Goal: Check status: Check status

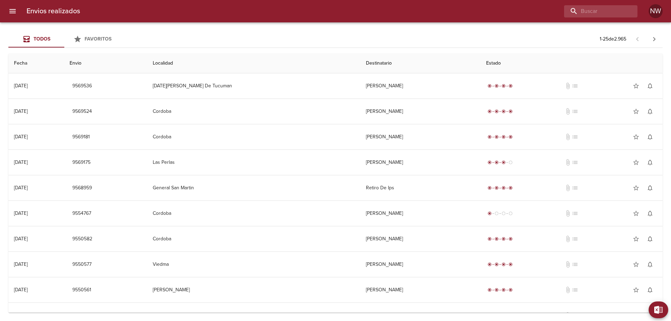
click at [490, 12] on div at bounding box center [362, 11] width 552 height 12
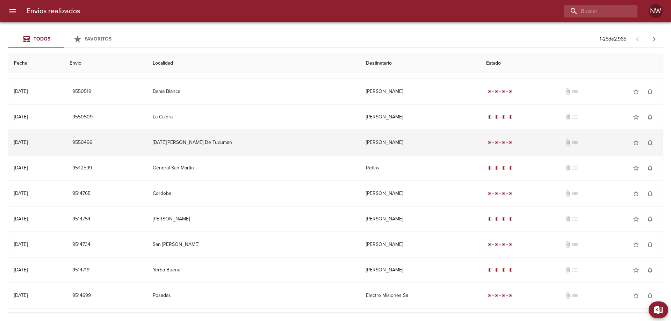
scroll to position [424, 0]
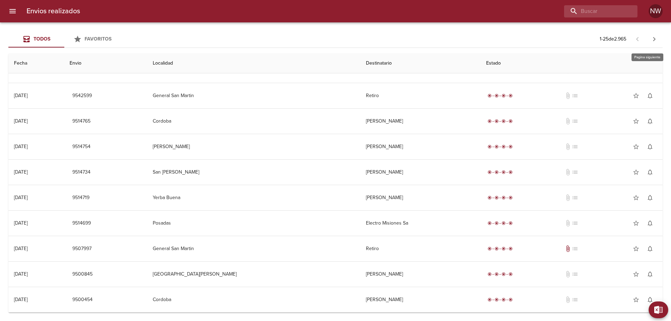
click at [654, 39] on icon "button" at bounding box center [654, 39] width 2 height 4
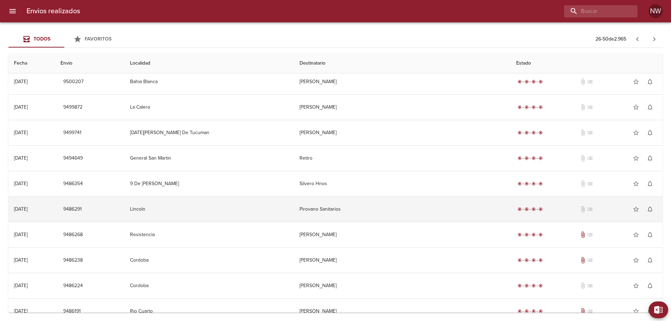
scroll to position [0, 0]
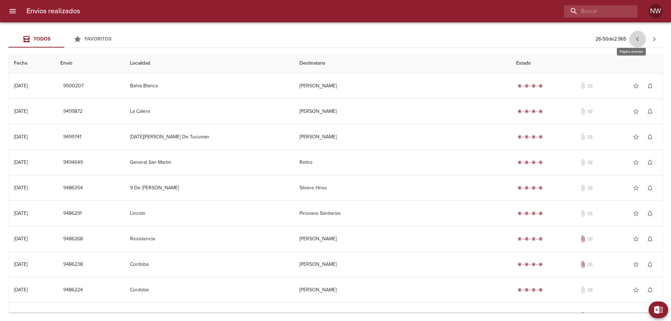
click at [637, 39] on icon "button" at bounding box center [637, 39] width 8 height 8
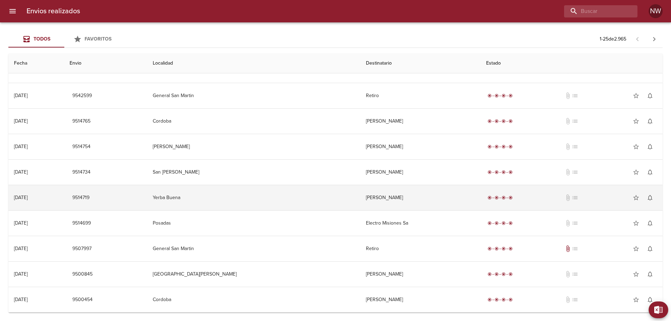
scroll to position [424, 0]
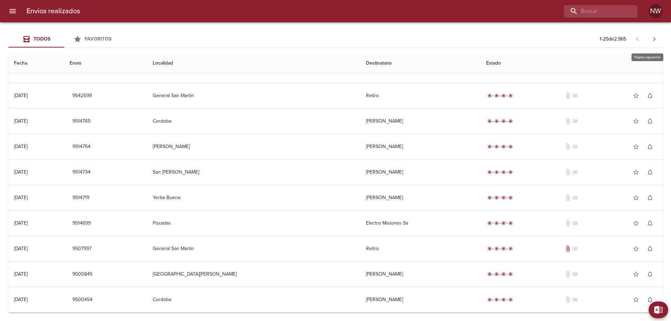
click at [650, 37] on icon "button" at bounding box center [654, 39] width 8 height 8
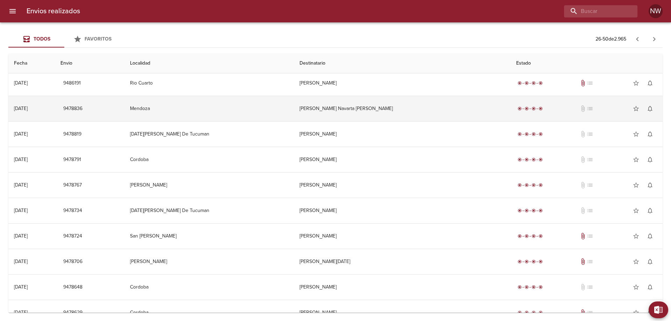
scroll to position [245, 0]
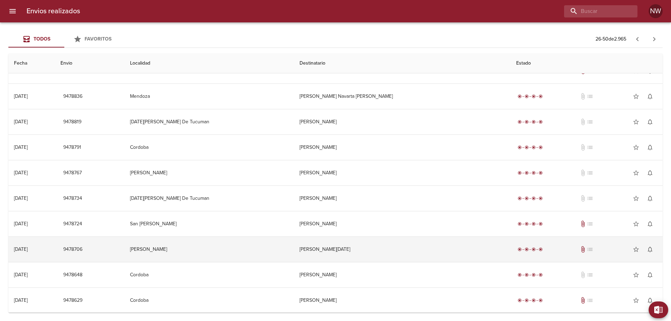
click at [350, 262] on td "Maria Noel Ramponi" at bounding box center [402, 249] width 217 height 25
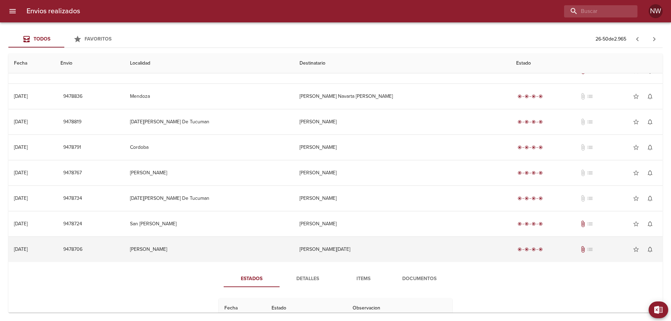
click at [350, 262] on td "Maria Noel Ramponi" at bounding box center [402, 249] width 217 height 25
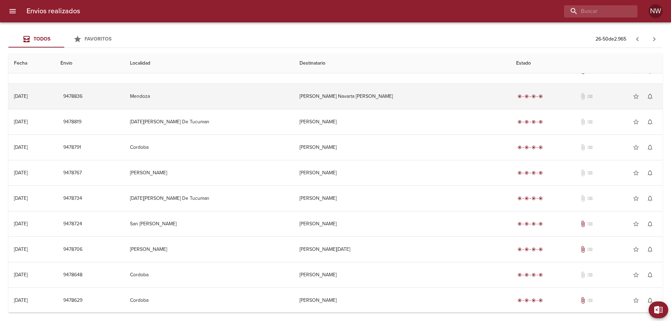
click at [342, 102] on td "Francisco Dardo Navarta Genty" at bounding box center [402, 96] width 217 height 25
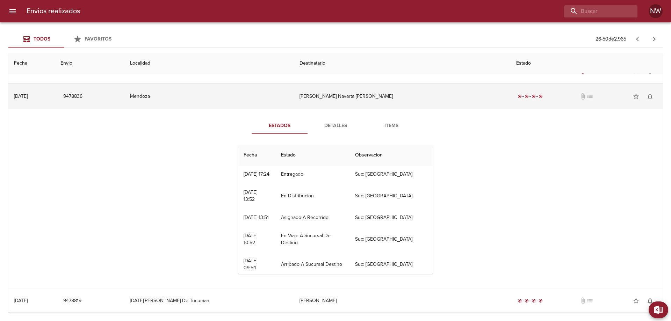
click at [368, 108] on td "Francisco Dardo Navarta Genty" at bounding box center [402, 96] width 217 height 25
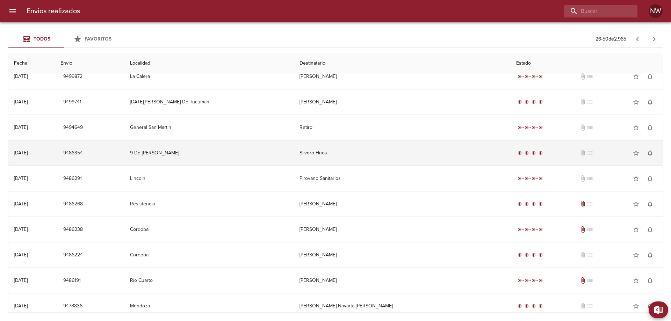
scroll to position [0, 0]
